Goal: Task Accomplishment & Management: Manage account settings

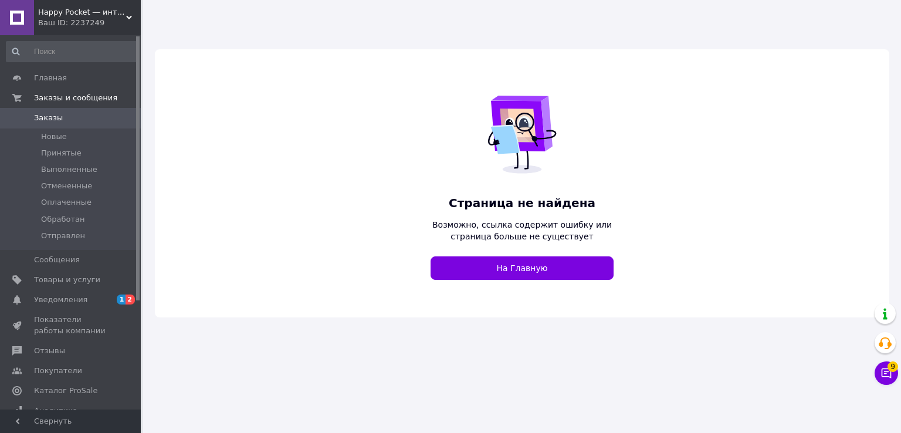
click at [96, 9] on span "Happy Pocket ― интерьерные виниловые наклейки, кухонные фартуки, 3Д-панели" at bounding box center [82, 12] width 88 height 11
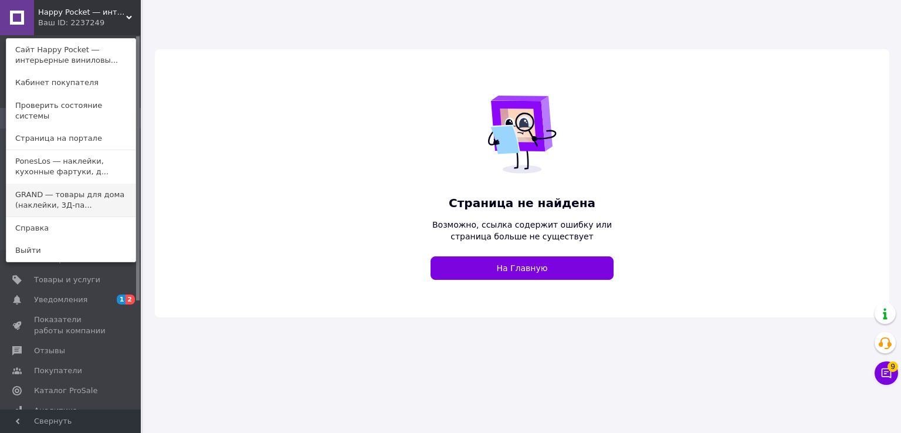
click at [71, 188] on link "GRAND ― товары для дома (наклейки, 3Д-па..." at bounding box center [70, 200] width 129 height 33
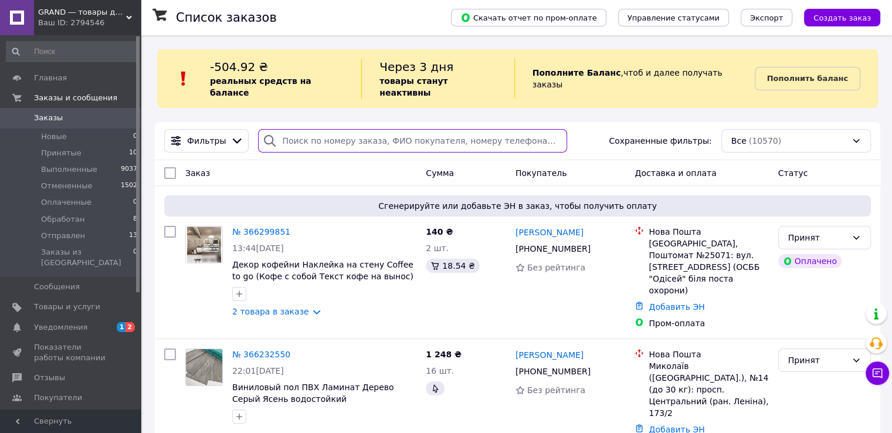
click at [331, 137] on input "search" at bounding box center [412, 140] width 309 height 23
paste input "380987279847"
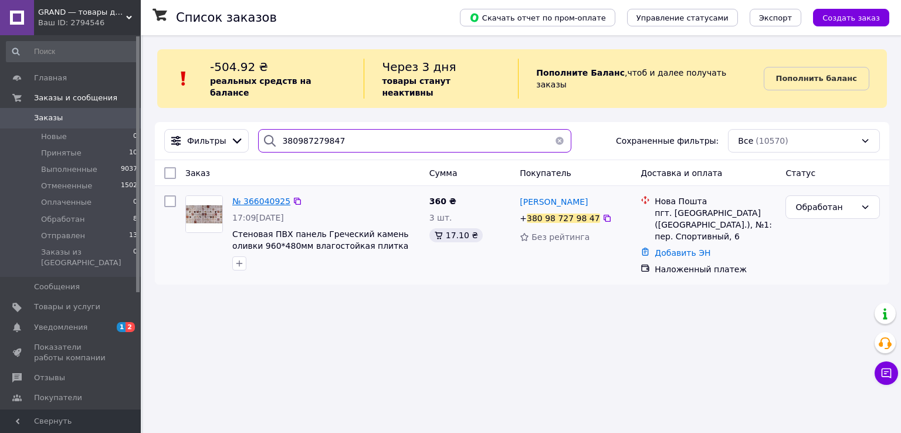
type input "380987279847"
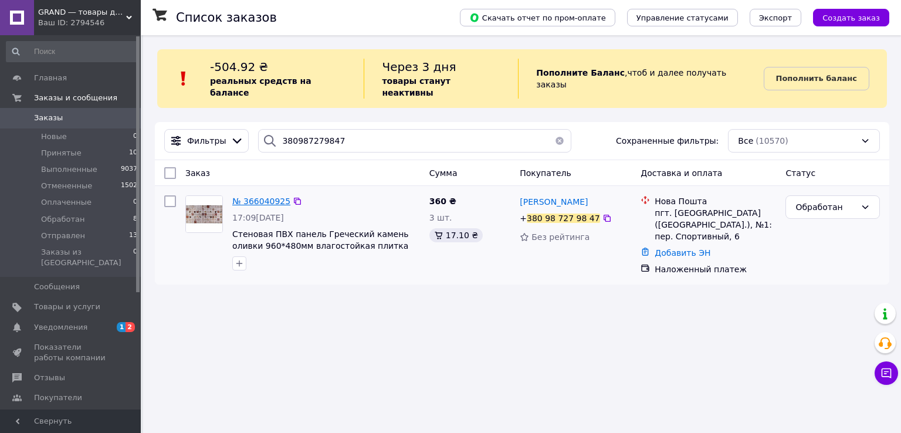
click at [244, 196] on span "№ 366040925" at bounding box center [261, 200] width 58 height 9
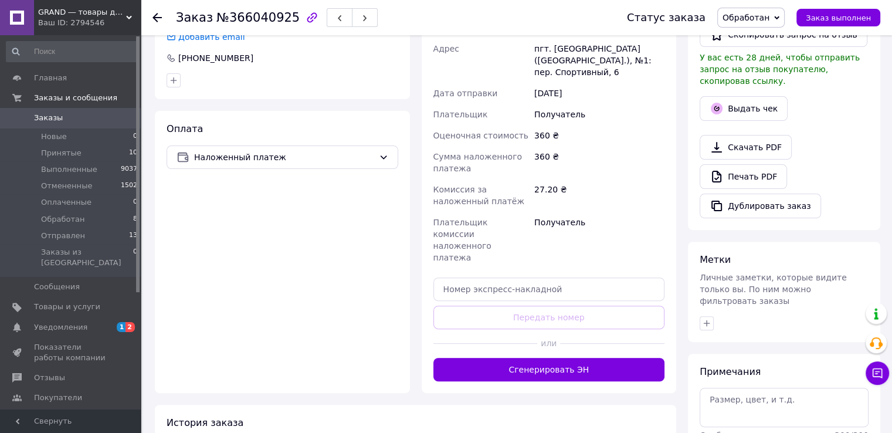
scroll to position [352, 0]
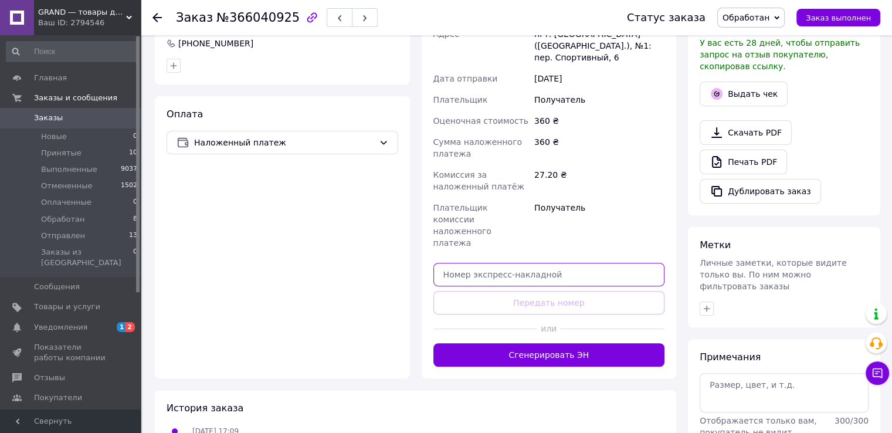
click at [556, 263] on input "text" at bounding box center [549, 274] width 232 height 23
paste input "20451268263725"
type input "20451268263725"
click at [557, 314] on div "или" at bounding box center [549, 328] width 232 height 29
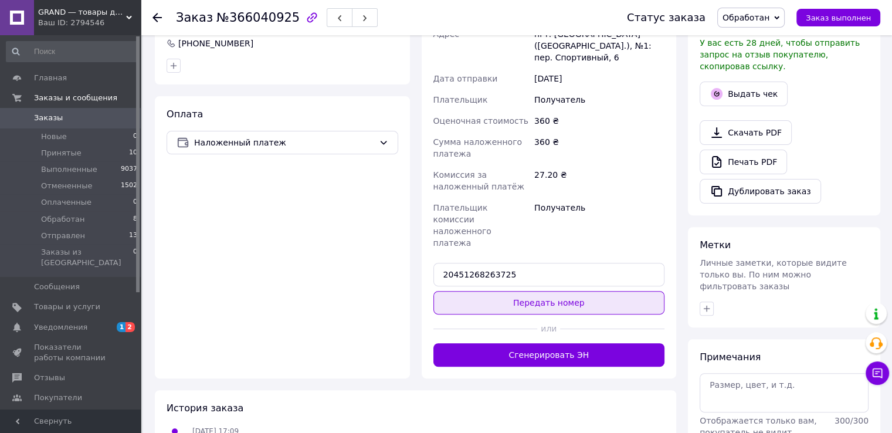
click at [558, 291] on button "Передать номер" at bounding box center [549, 302] width 232 height 23
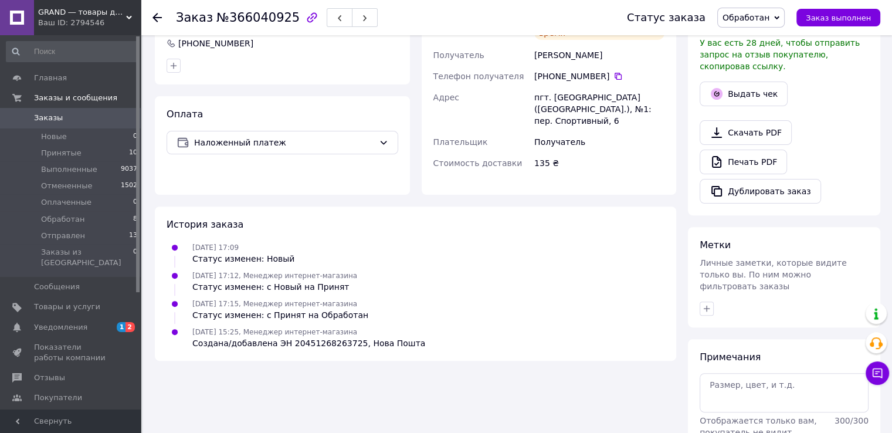
click at [748, 16] on span "Обработан" at bounding box center [746, 17] width 47 height 9
click at [755, 113] on li "Отправлен" at bounding box center [751, 112] width 66 height 18
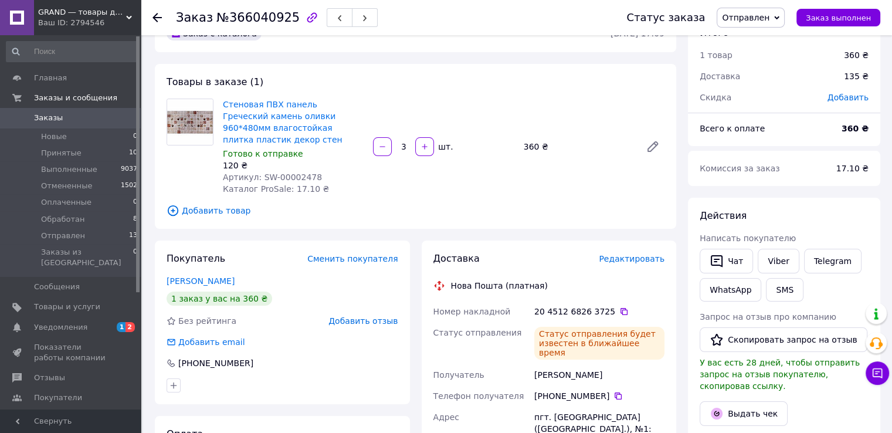
scroll to position [0, 0]
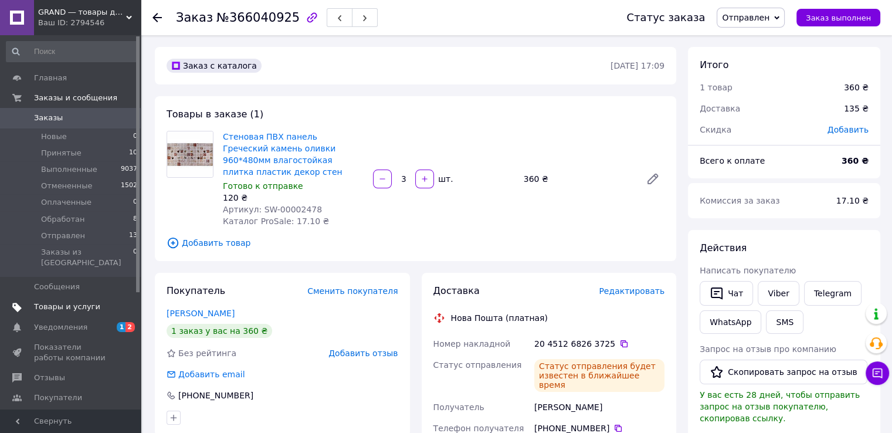
click at [57, 301] on span "Товары и услуги" at bounding box center [67, 306] width 66 height 11
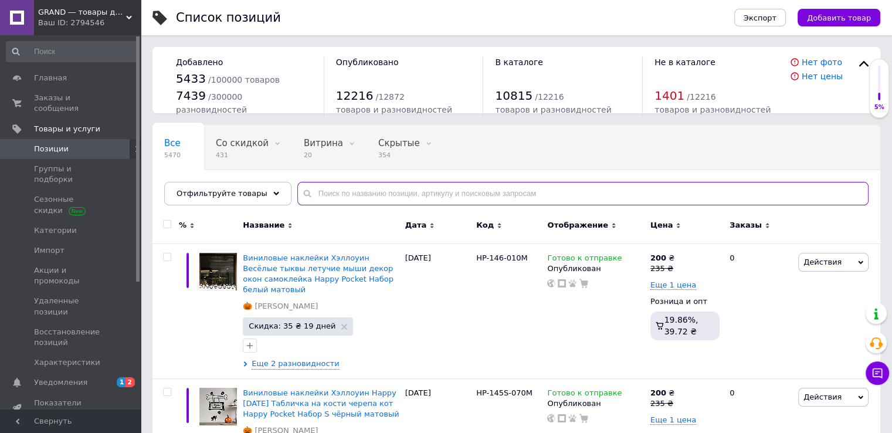
click at [352, 187] on input "text" at bounding box center [582, 193] width 571 height 23
paste input "Z180332-145"
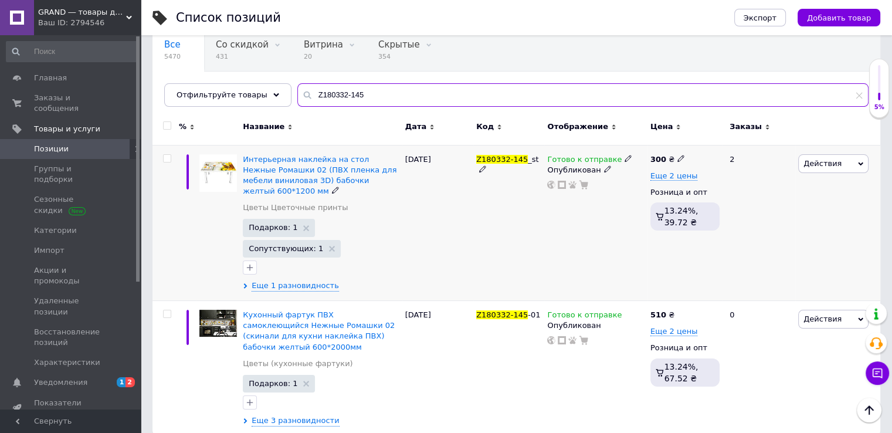
scroll to position [101, 0]
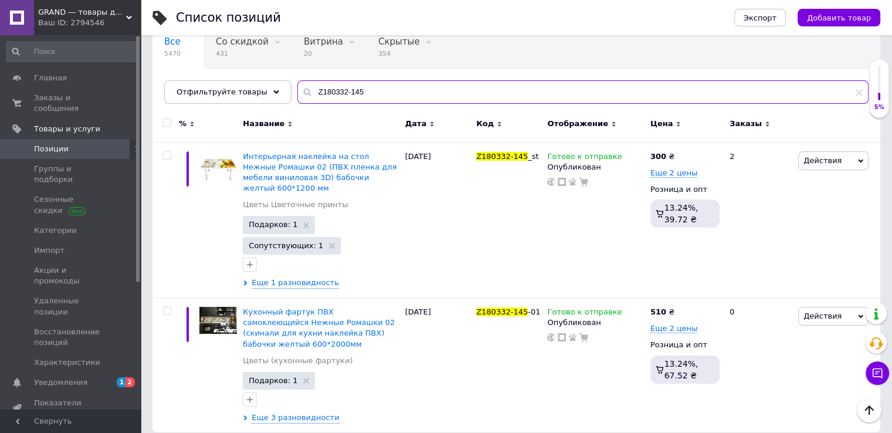
click at [337, 93] on input "Z180332-145" at bounding box center [582, 91] width 571 height 23
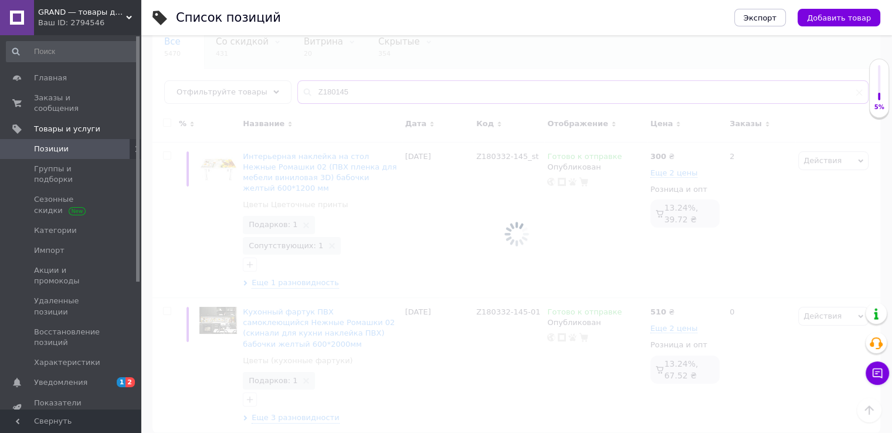
scroll to position [59, 0]
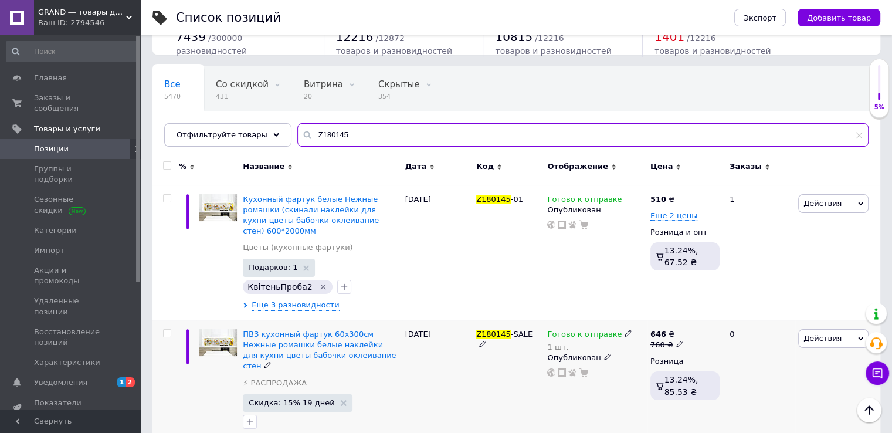
type input "Z180145"
click at [625, 330] on icon at bounding box center [628, 333] width 7 height 7
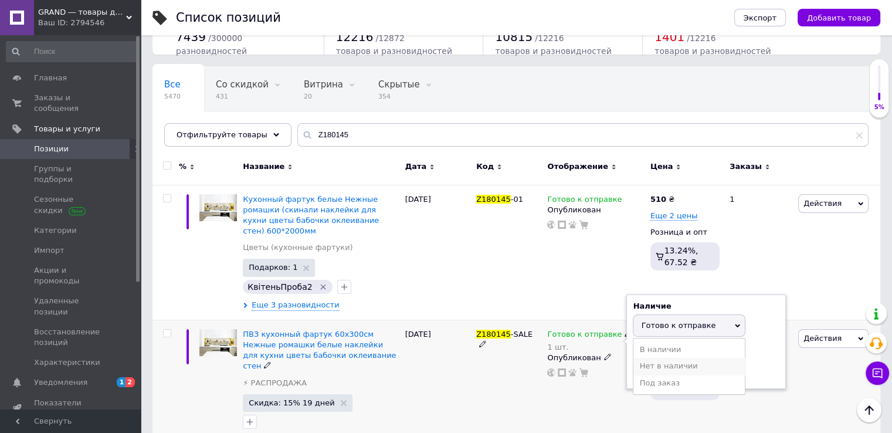
click at [656, 358] on li "Нет в наличии" at bounding box center [688, 366] width 111 height 16
drag, startPoint x: 638, startPoint y: 359, endPoint x: 648, endPoint y: 360, distance: 9.4
click at [648, 360] on input "1" at bounding box center [677, 370] width 89 height 23
click at [617, 378] on div "Готово к отправке 1 шт. Наличие Нет в наличии В наличии Под заказ Готово к отпр…" at bounding box center [595, 382] width 103 height 124
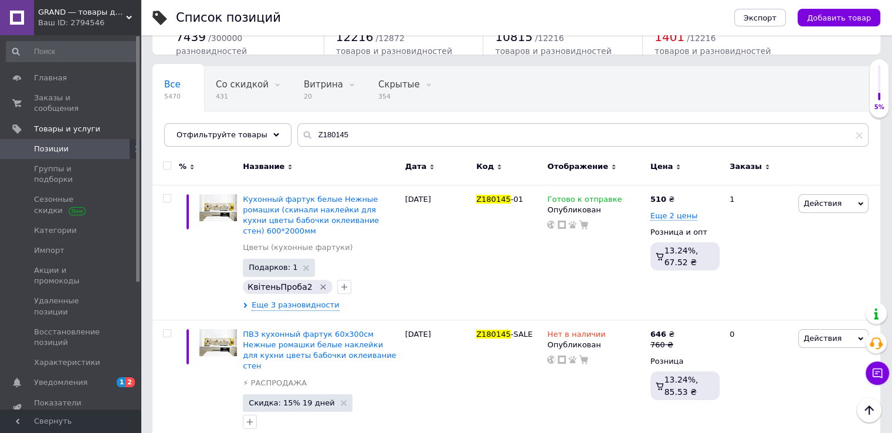
click at [108, 26] on div "Ваш ID: 2794546" at bounding box center [89, 23] width 103 height 11
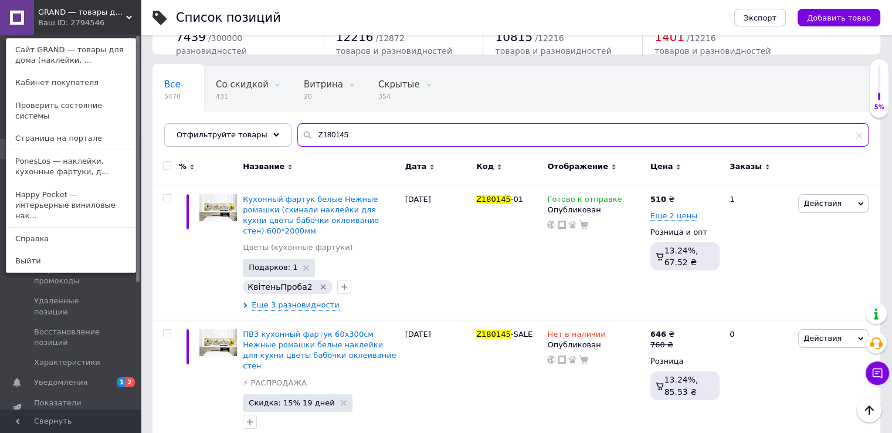
drag, startPoint x: 291, startPoint y: 130, endPoint x: 272, endPoint y: 130, distance: 19.4
click at [272, 130] on div "Отфильтруйте товары Z180145" at bounding box center [516, 134] width 704 height 23
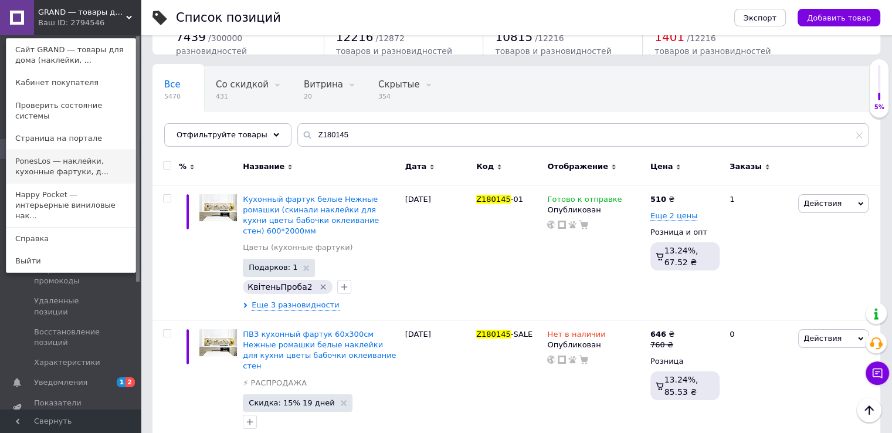
click at [83, 156] on link "PonesLos ― наклейки, кухонные фартуки, д..." at bounding box center [70, 166] width 129 height 33
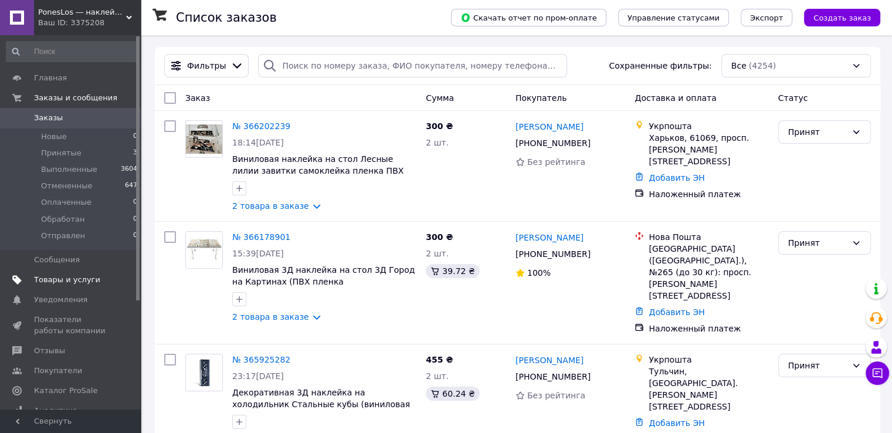
click at [75, 280] on span "Товары и услуги" at bounding box center [67, 279] width 66 height 11
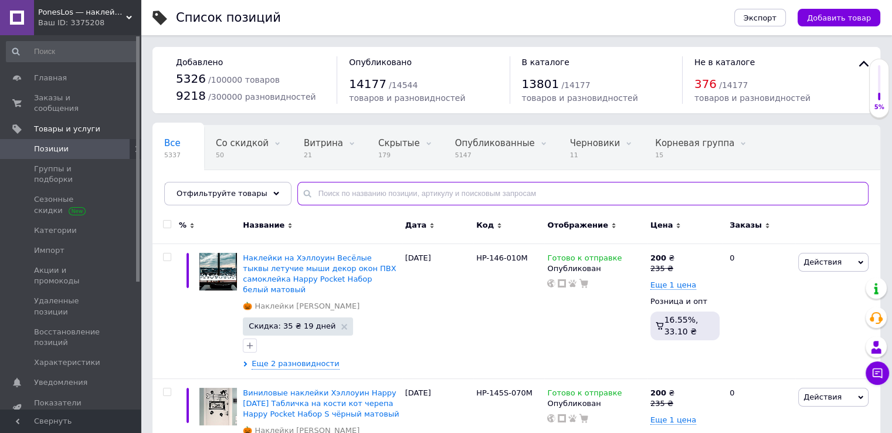
click at [355, 198] on input "text" at bounding box center [582, 193] width 571 height 23
paste input "Z180145"
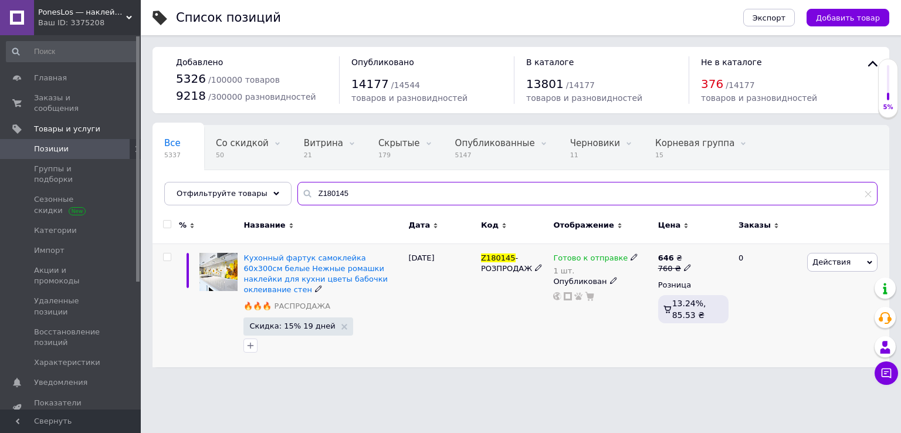
type input "Z180145"
click at [630, 254] on icon at bounding box center [633, 256] width 7 height 7
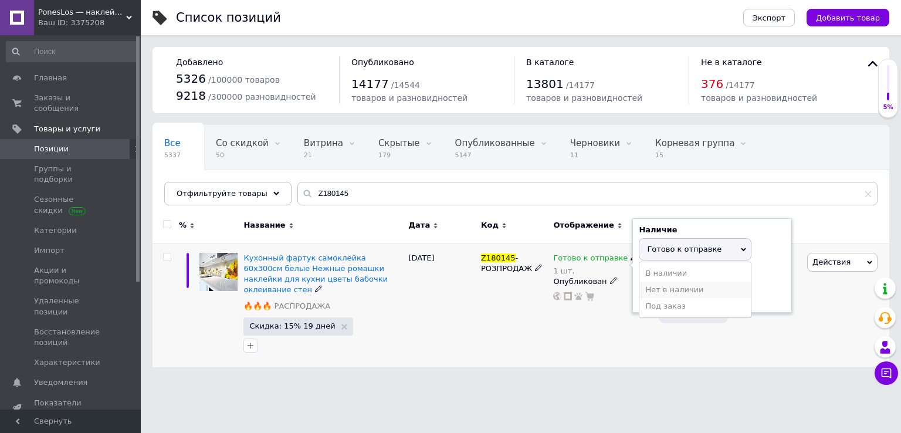
click at [657, 290] on li "Нет в наличии" at bounding box center [694, 290] width 111 height 16
click at [659, 307] on div "Наличие Нет в наличии В наличии Под заказ Готово к отправке Остатки 1 шт." at bounding box center [712, 265] width 160 height 95
click at [657, 294] on input "1" at bounding box center [683, 294] width 89 height 23
click at [640, 343] on div "Готово к отправке 1 шт. Наличие Нет в наличии В наличии Под заказ Готово к отпр…" at bounding box center [602, 305] width 104 height 124
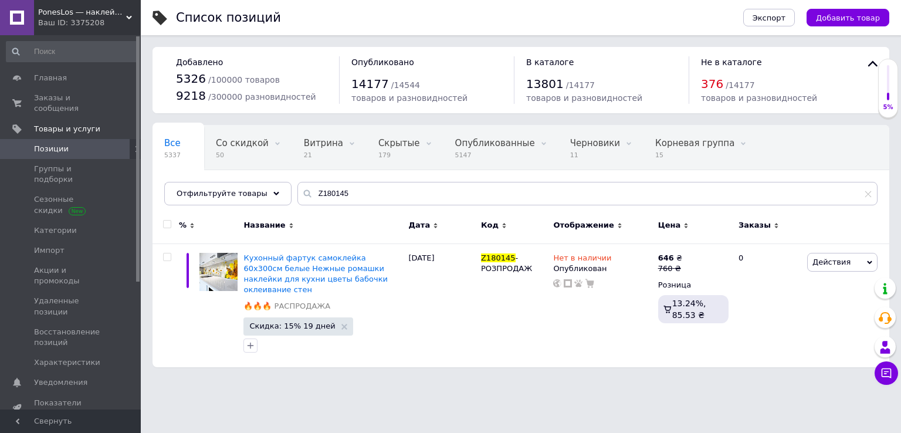
click at [49, 15] on span "PonesLos ― наклейки, кухонные фартуки, декор интерьера" at bounding box center [82, 12] width 88 height 11
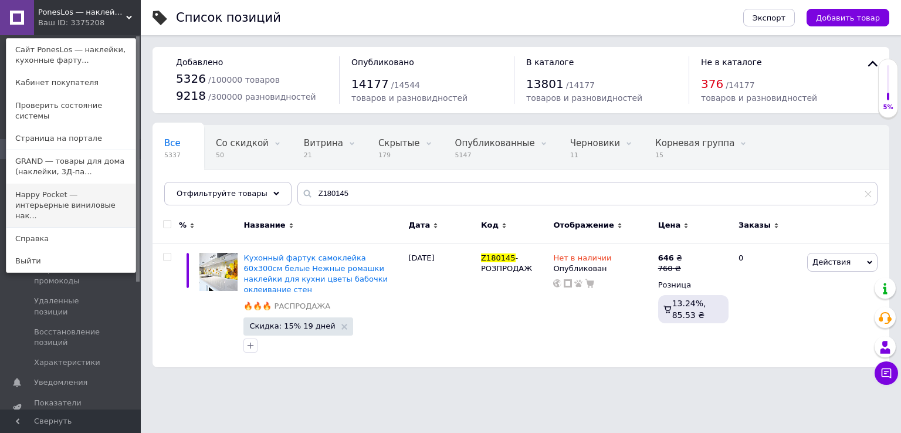
click at [72, 184] on link "Happy Pocket ― интерьерные виниловые нак..." at bounding box center [70, 206] width 129 height 44
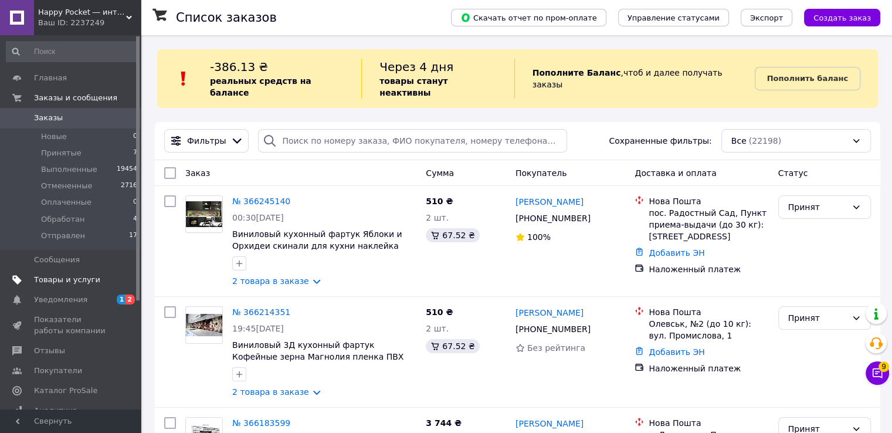
click at [67, 280] on span "Товары и услуги" at bounding box center [67, 279] width 66 height 11
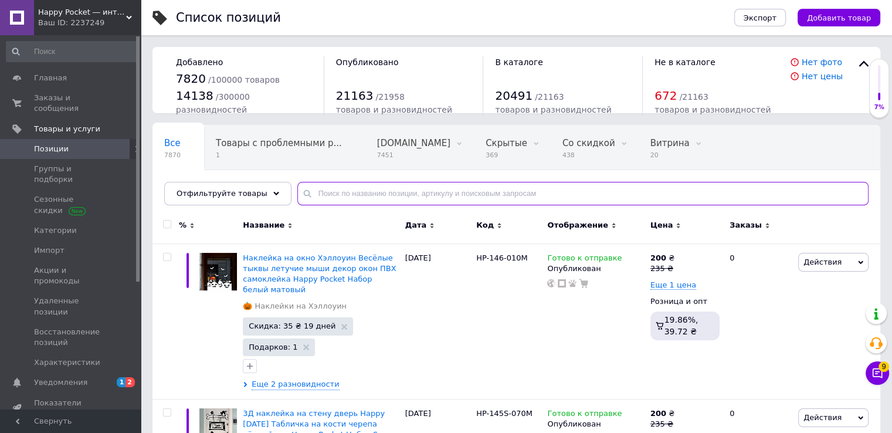
click at [366, 186] on input "text" at bounding box center [582, 193] width 571 height 23
paste input "Z180145"
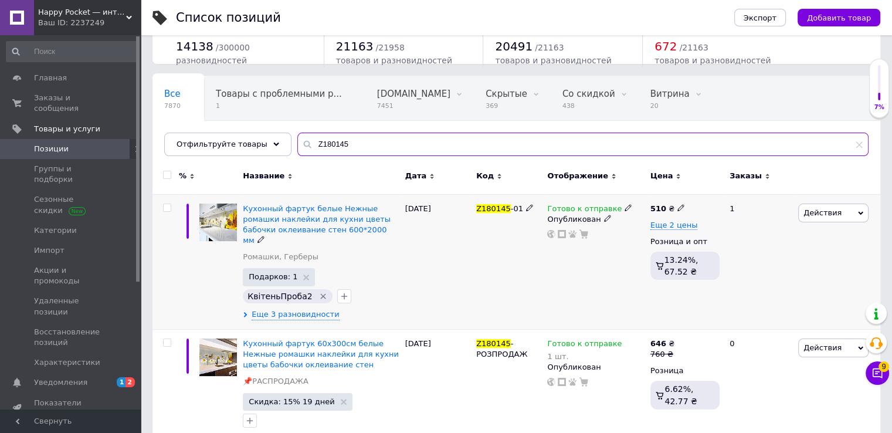
scroll to position [59, 0]
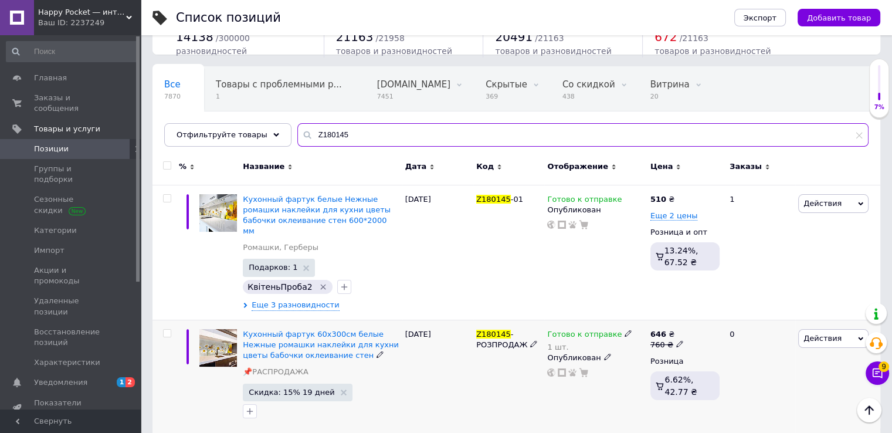
type input "Z180145"
click at [619, 320] on div "Готово к отправке 1 шт. Опубликован" at bounding box center [595, 376] width 103 height 113
click at [625, 330] on icon at bounding box center [628, 333] width 7 height 7
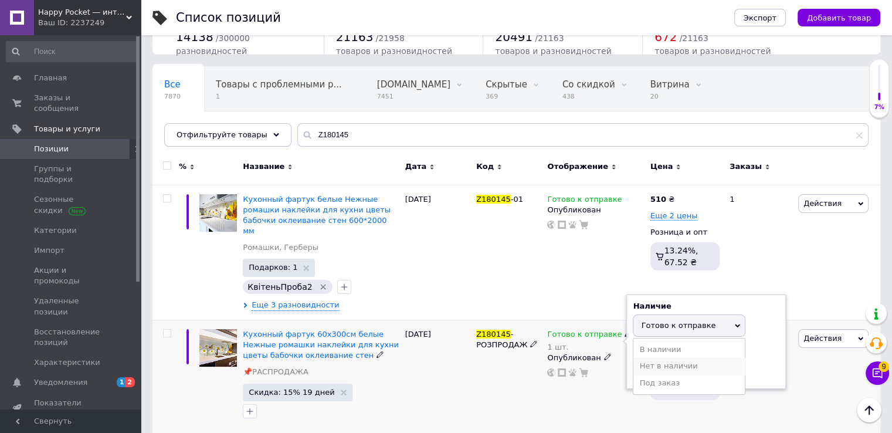
click at [639, 358] on li "Нет в наличии" at bounding box center [688, 366] width 111 height 16
click at [612, 371] on div "Готово к отправке 1 шт. Наличие Нет в наличии В наличии Под заказ Готово к отпр…" at bounding box center [595, 376] width 103 height 113
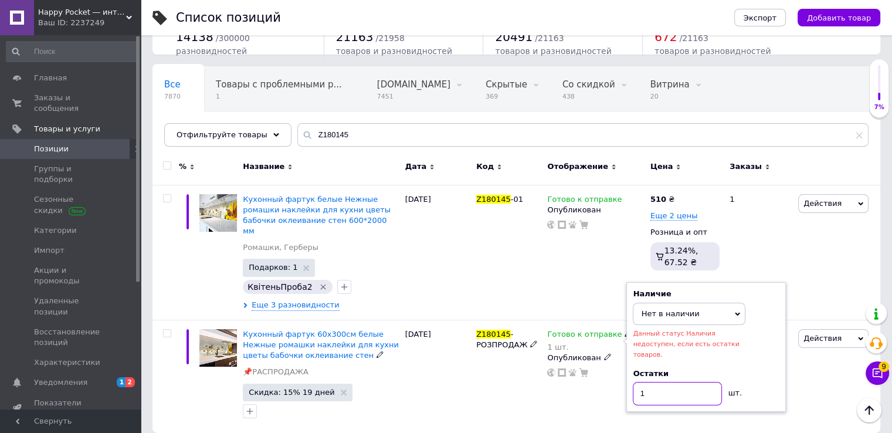
click at [638, 382] on input "1" at bounding box center [677, 393] width 89 height 23
click at [612, 406] on div "Готово к отправке 1 шт. Наличие Нет в наличии В наличии Под заказ Готово к отпр…" at bounding box center [595, 376] width 103 height 113
